Goal: Find specific page/section: Find specific page/section

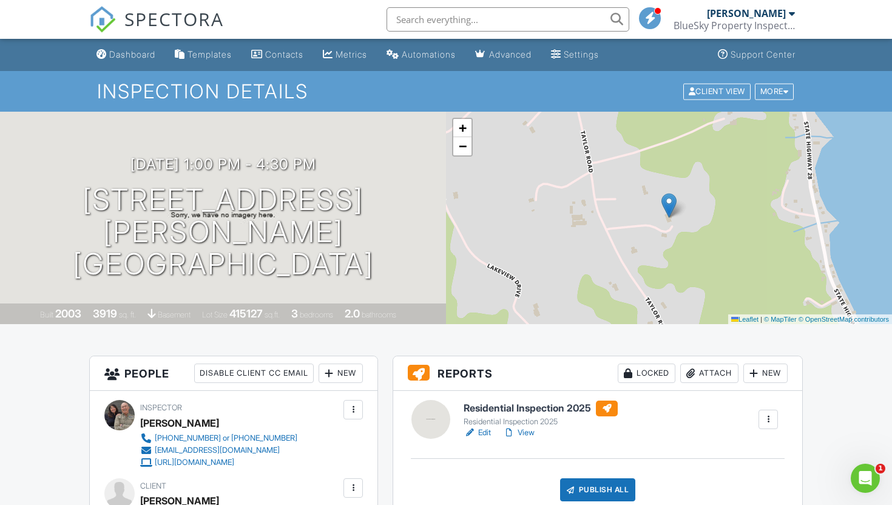
click at [542, 407] on h6 "Residential Inspection 2025" at bounding box center [540, 408] width 154 height 16
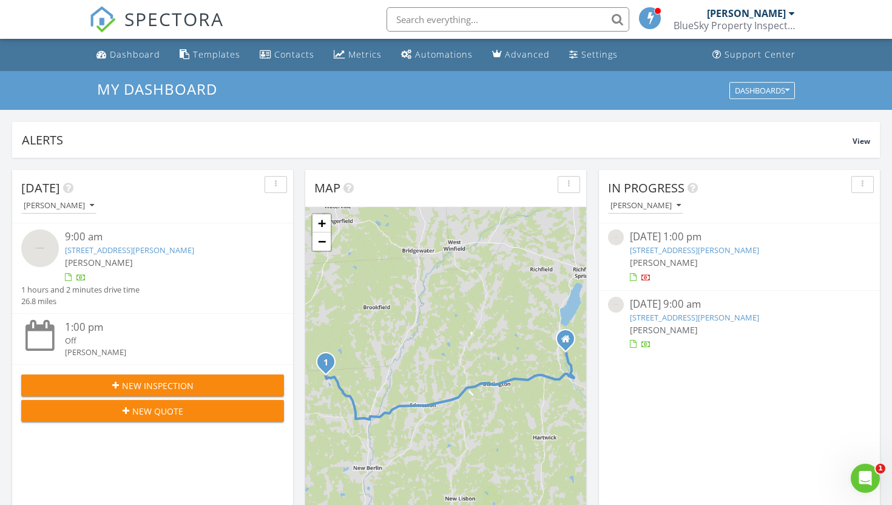
click at [697, 251] on link "306 Taylor Rd, Richfield Springs, NY 13439" at bounding box center [694, 249] width 129 height 11
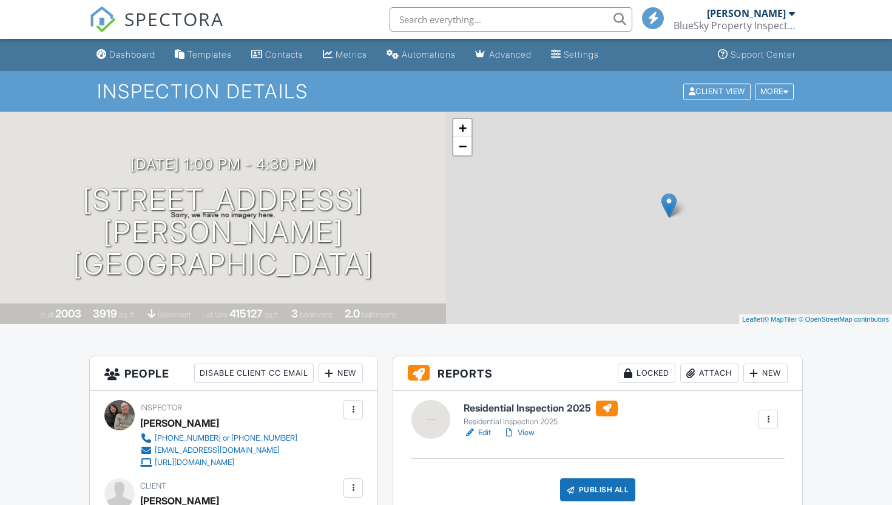
click at [519, 400] on h6 "Residential Inspection 2025" at bounding box center [540, 408] width 154 height 16
